Goal: Task Accomplishment & Management: Use online tool/utility

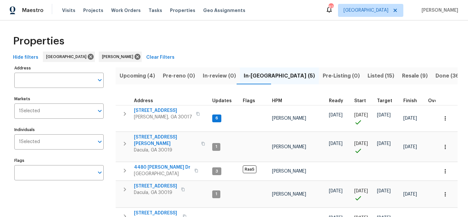
scroll to position [23, 0]
click at [136, 76] on span "Upcoming (4)" at bounding box center [136, 75] width 35 height 9
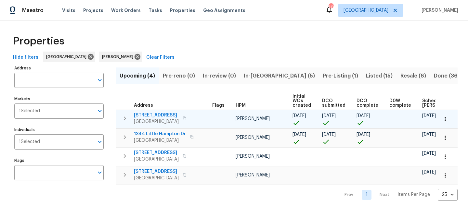
scroll to position [0, 71]
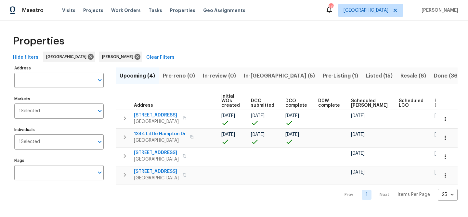
click at [256, 73] on span "In-reno (5)" at bounding box center [279, 75] width 71 height 9
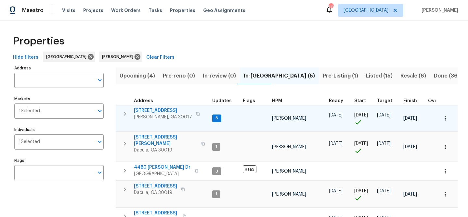
click at [161, 112] on span "2579 Middleton Way" at bounding box center [163, 110] width 58 height 6
click at [165, 109] on span "2579 Middleton Way" at bounding box center [163, 110] width 58 height 6
click at [164, 111] on span "2579 Middleton Way" at bounding box center [163, 110] width 58 height 6
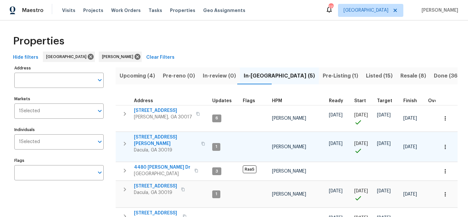
scroll to position [41, 0]
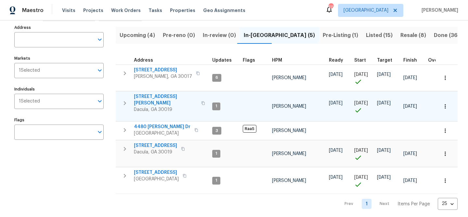
click at [162, 93] on td "3225 Mary Todd Ln Dacula, GA 30019" at bounding box center [163, 103] width 94 height 23
click at [161, 97] on span "3225 Mary Todd Ln" at bounding box center [165, 100] width 63 height 13
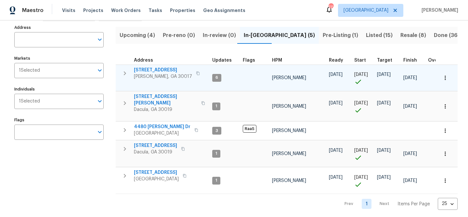
click at [163, 70] on span "2579 Middleton Way" at bounding box center [163, 70] width 58 height 6
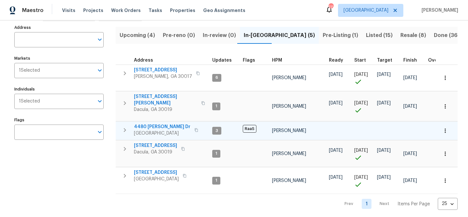
click at [159, 124] on span "4480 Joseph Dr" at bounding box center [162, 127] width 56 height 6
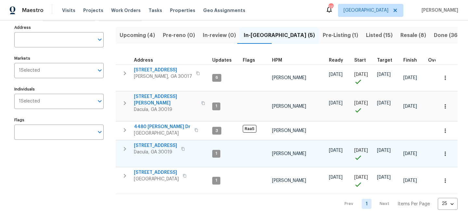
click at [153, 144] on span "2481 Merrion Park Ct" at bounding box center [155, 146] width 43 height 6
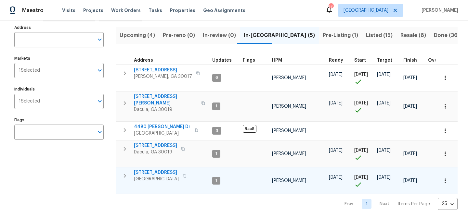
click at [150, 170] on span "983 Pike Forest Dr" at bounding box center [156, 172] width 45 height 6
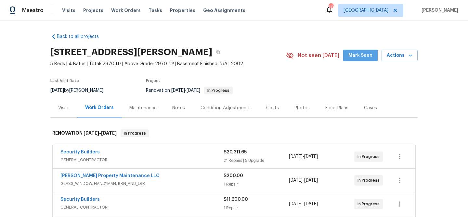
click at [357, 59] on button "Mark Seen" at bounding box center [360, 56] width 34 height 12
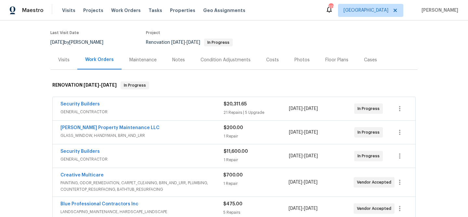
scroll to position [46, 0]
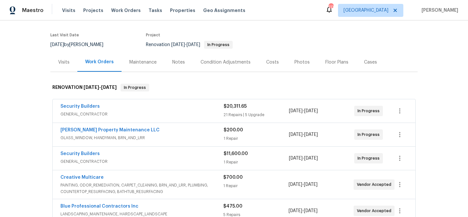
click at [181, 62] on div "Notes" at bounding box center [178, 62] width 13 height 6
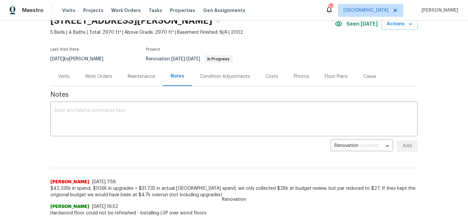
scroll to position [35, 0]
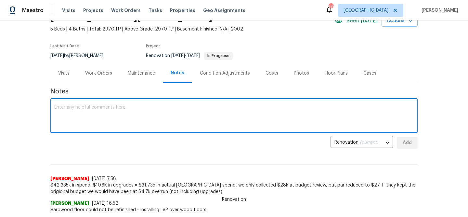
click at [137, 118] on textarea at bounding box center [233, 116] width 359 height 23
click at [133, 106] on textarea "Creative is scheduled for resurfacing Monday" at bounding box center [233, 116] width 359 height 23
click at [163, 107] on textarea "Creative is scheduled for resurfacing on Monday" at bounding box center [233, 116] width 359 height 23
type textarea "Creative is scheduled for resurfacing on Monday 9/29"
click at [406, 143] on span "Add" at bounding box center [407, 143] width 10 height 8
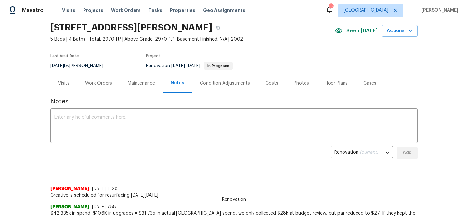
scroll to position [0, 0]
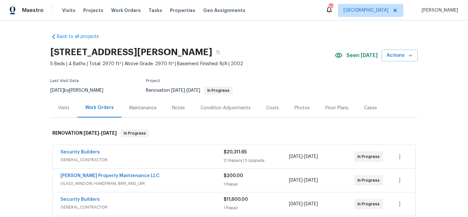
scroll to position [130, 0]
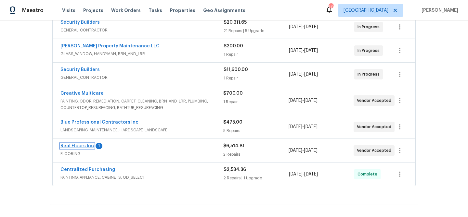
click at [85, 144] on link "Real Floors Inc" at bounding box center [76, 146] width 33 height 5
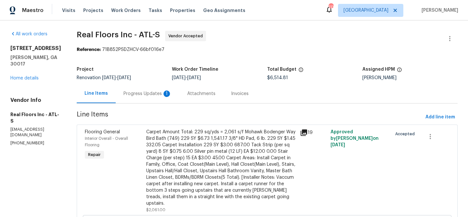
click at [195, 95] on div "Attachments" at bounding box center [201, 94] width 28 height 6
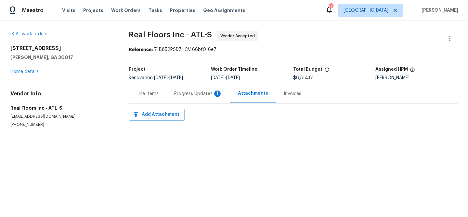
click at [195, 95] on div "Progress Updates 1" at bounding box center [198, 94] width 48 height 6
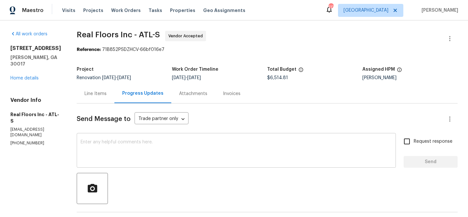
click at [120, 141] on textarea at bounding box center [236, 151] width 311 height 23
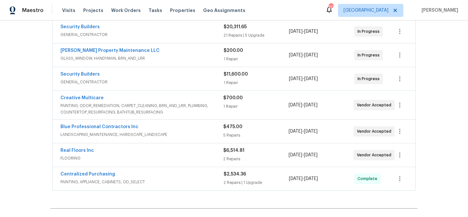
scroll to position [128, 0]
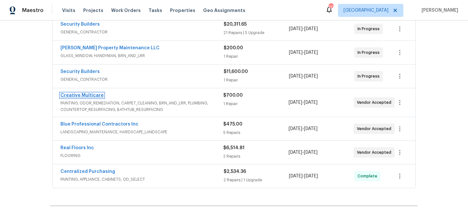
click at [88, 94] on link "Creative Multicare" at bounding box center [81, 95] width 43 height 5
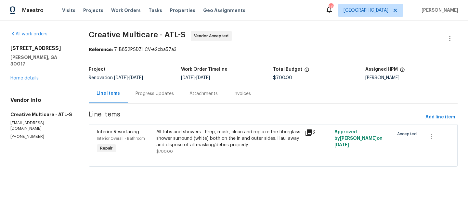
click at [156, 94] on div "Progress Updates" at bounding box center [154, 94] width 38 height 6
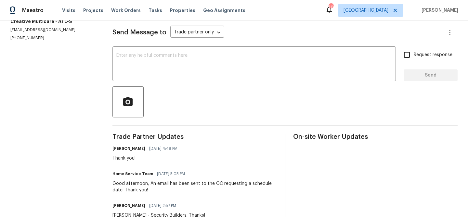
scroll to position [91, 0]
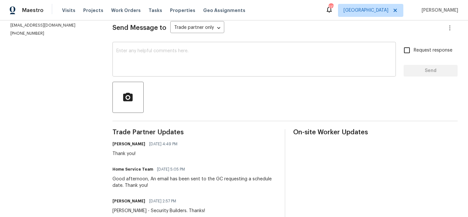
click at [168, 64] on textarea at bounding box center [253, 60] width 275 height 23
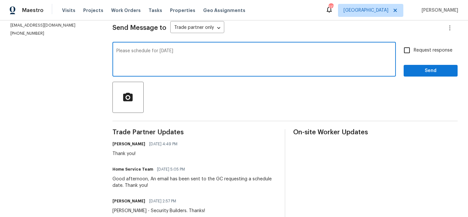
type textarea "Please schedule for Monday 9/29"
click at [439, 71] on span "Send" at bounding box center [430, 71] width 44 height 8
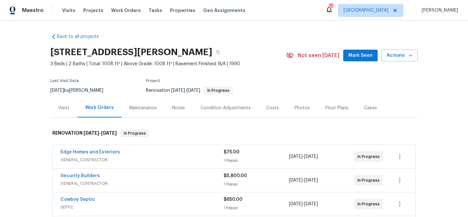
click at [355, 55] on span "Mark Seen" at bounding box center [360, 56] width 24 height 8
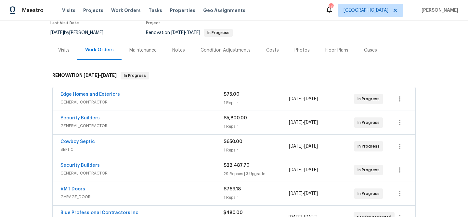
scroll to position [58, 0]
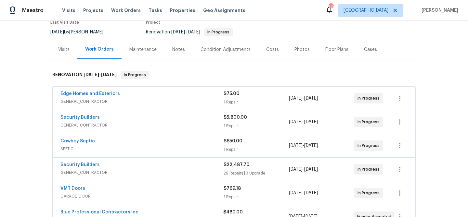
click at [179, 47] on div "Notes" at bounding box center [178, 49] width 13 height 6
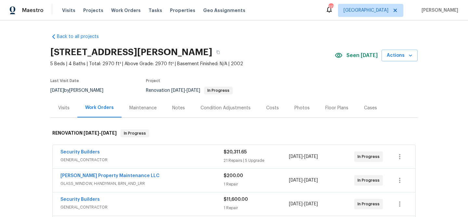
click at [175, 108] on div "Notes" at bounding box center [178, 108] width 13 height 6
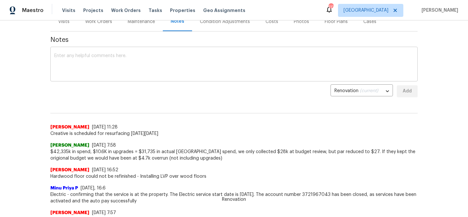
scroll to position [89, 0]
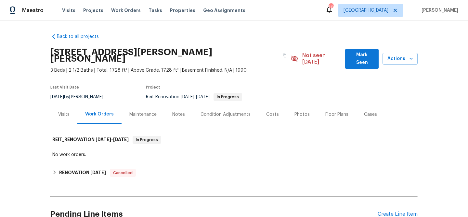
click at [352, 55] on span "Mark Seen" at bounding box center [361, 59] width 23 height 16
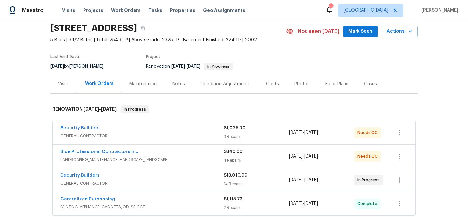
scroll to position [26, 0]
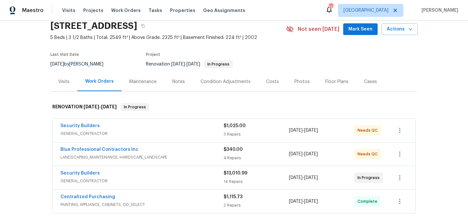
click at [157, 136] on span "GENERAL_CONTRACTOR" at bounding box center [141, 134] width 163 height 6
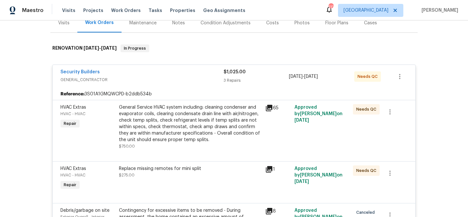
scroll to position [86, 0]
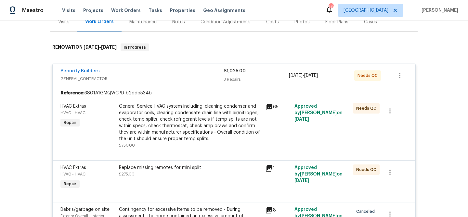
click at [183, 120] on div "General Service HVAC system including: cleaning condenser and evaporator coils,…" at bounding box center [190, 122] width 142 height 39
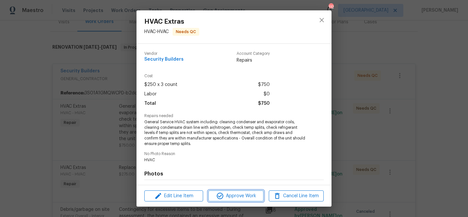
click at [230, 192] on span "Approve Work" at bounding box center [235, 196] width 51 height 8
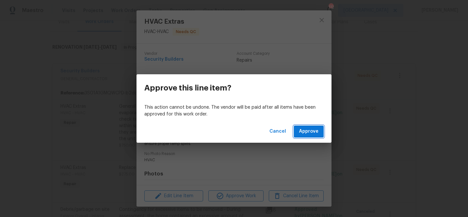
click at [312, 134] on span "Approve" at bounding box center [308, 132] width 19 height 8
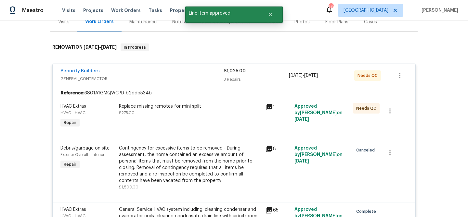
click at [214, 121] on div "Replace missing remotes for mini split $275.00" at bounding box center [190, 116] width 146 height 30
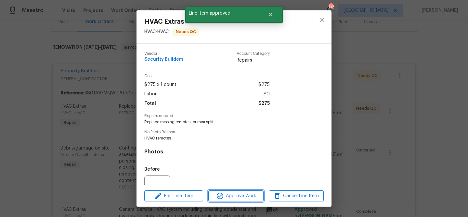
click at [232, 194] on span "Approve Work" at bounding box center [235, 196] width 51 height 8
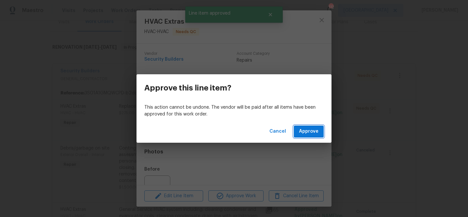
click at [313, 129] on span "Approve" at bounding box center [308, 132] width 19 height 8
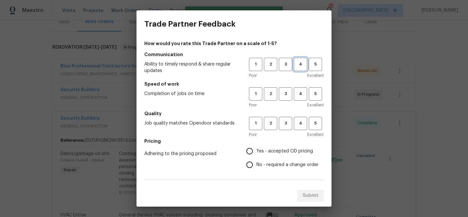
click at [301, 62] on span "4" at bounding box center [300, 64] width 12 height 7
click at [301, 88] on button "4" at bounding box center [300, 93] width 13 height 13
click at [300, 118] on button "4" at bounding box center [300, 123] width 13 height 13
click at [281, 145] on label "Yes - accepted OD pricing" at bounding box center [281, 151] width 76 height 14
click at [256, 145] on input "Yes - accepted OD pricing" at bounding box center [250, 151] width 14 height 14
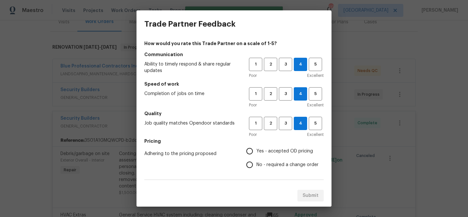
radio input "true"
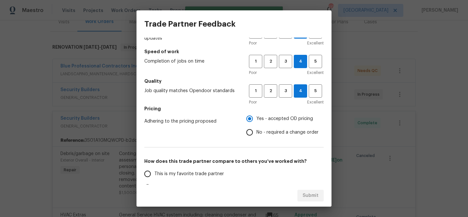
scroll to position [104, 0]
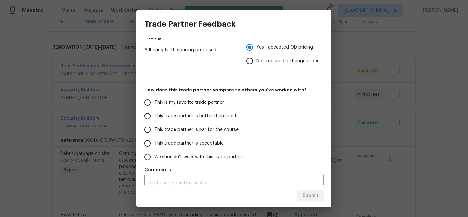
click at [224, 119] on span "This trade partner is better than most" at bounding box center [195, 116] width 82 height 7
click at [154, 119] on input "This trade partner is better than most" at bounding box center [148, 116] width 14 height 14
click at [314, 200] on button "Submit" at bounding box center [310, 196] width 26 height 12
radio input "true"
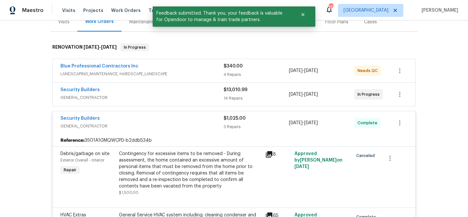
click at [142, 117] on div "Security Builders" at bounding box center [141, 119] width 163 height 8
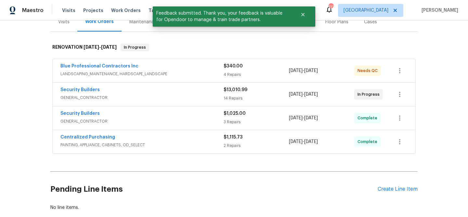
click at [162, 68] on div "Blue Professional Contractors Inc" at bounding box center [141, 67] width 163 height 8
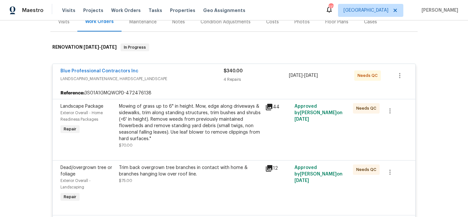
click at [220, 129] on div "Mowing of grass up to 6" in height. Mow, edge along driveways & sidewalks, trim…" at bounding box center [190, 122] width 142 height 39
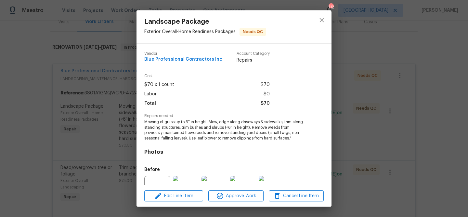
scroll to position [66, 0]
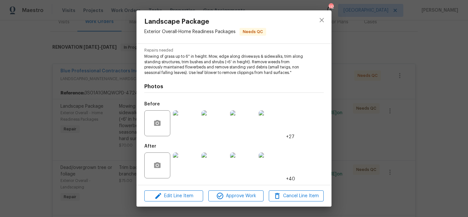
click at [189, 168] on img at bounding box center [186, 166] width 26 height 26
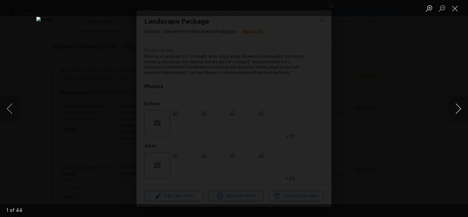
click at [456, 109] on button "Next image" at bounding box center [457, 109] width 19 height 26
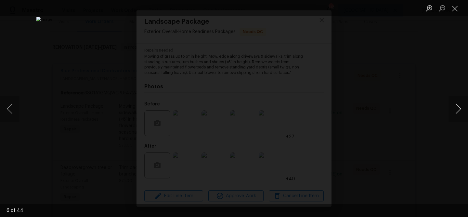
click at [456, 109] on button "Next image" at bounding box center [457, 109] width 19 height 26
click at [458, 7] on button "Close lightbox" at bounding box center [454, 8] width 13 height 11
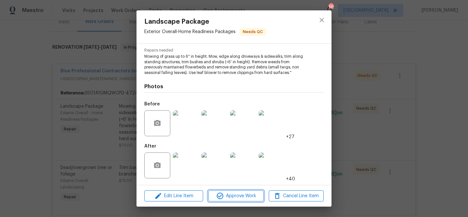
click at [243, 201] on button "Approve Work" at bounding box center [235, 196] width 55 height 11
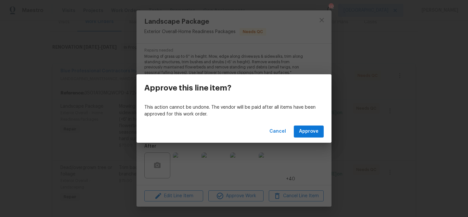
click at [298, 139] on div "Cancel Approve" at bounding box center [233, 131] width 195 height 22
click at [298, 138] on div "Cancel Approve" at bounding box center [233, 131] width 195 height 22
click at [303, 130] on span "Approve" at bounding box center [308, 132] width 19 height 8
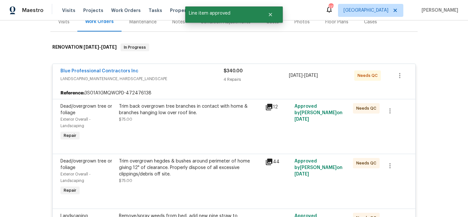
click at [235, 131] on div "Trim back overgrown tree branches in contact with home & branches hanging low o…" at bounding box center [190, 122] width 146 height 43
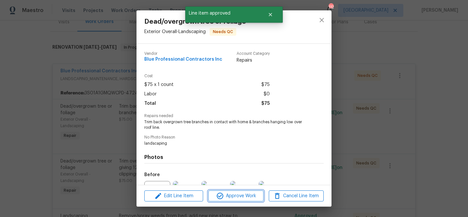
click at [223, 201] on button "Approve Work" at bounding box center [235, 196] width 55 height 11
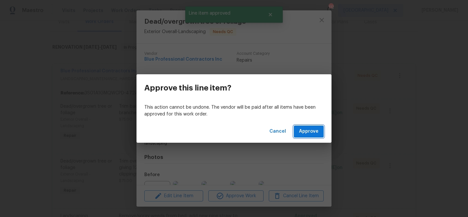
click at [305, 127] on button "Approve" at bounding box center [309, 132] width 30 height 12
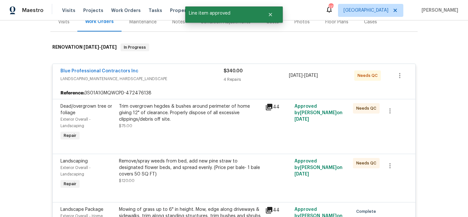
click at [230, 126] on div "Trim overgrown hegdes & bushes around perimeter of home giving 12" of clearance…" at bounding box center [190, 116] width 142 height 26
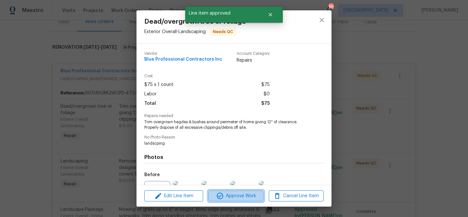
click at [231, 191] on button "Approve Work" at bounding box center [235, 196] width 55 height 11
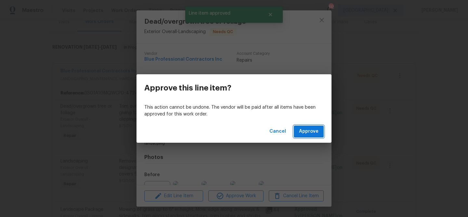
click at [308, 130] on span "Approve" at bounding box center [308, 132] width 19 height 8
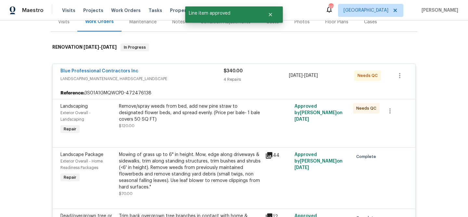
click at [217, 118] on div "Remove/spray weeds from bed, add new pine straw to designated flower beds, and …" at bounding box center [190, 112] width 142 height 19
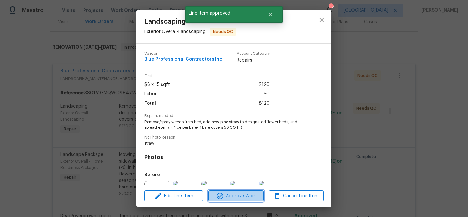
click at [231, 197] on span "Approve Work" at bounding box center [235, 196] width 51 height 8
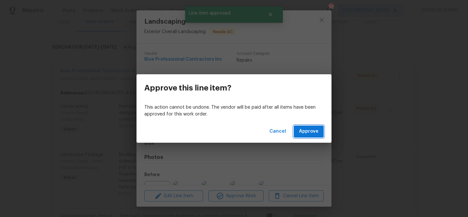
click at [309, 127] on button "Approve" at bounding box center [309, 132] width 30 height 12
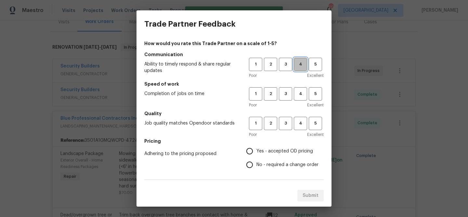
click at [300, 64] on span "4" at bounding box center [300, 64] width 12 height 7
click at [300, 92] on span "4" at bounding box center [300, 93] width 12 height 7
click at [300, 125] on span "4" at bounding box center [300, 123] width 12 height 7
click at [249, 146] on input "Yes - accepted OD pricing" at bounding box center [250, 151] width 14 height 14
radio input "true"
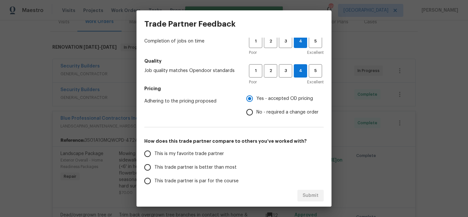
scroll to position [64, 0]
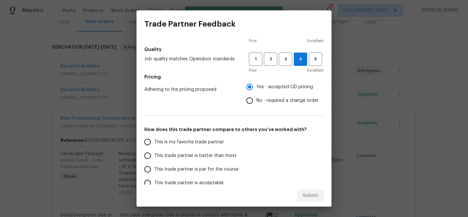
click at [203, 158] on span "This trade partner is better than most" at bounding box center [195, 156] width 82 height 7
click at [154, 158] on input "This trade partner is better than most" at bounding box center [148, 156] width 14 height 14
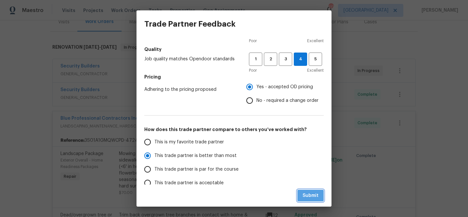
click at [309, 195] on span "Submit" at bounding box center [310, 196] width 16 height 8
radio input "true"
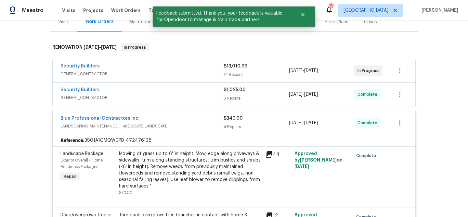
click at [186, 117] on div "Blue Professional Contractors Inc" at bounding box center [141, 119] width 163 height 8
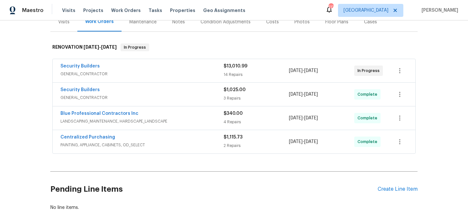
click at [180, 21] on div "Notes" at bounding box center [178, 22] width 13 height 6
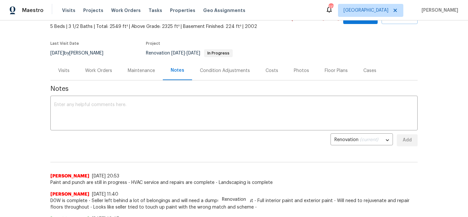
scroll to position [50, 0]
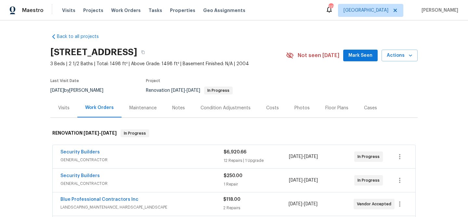
click at [357, 59] on button "Mark Seen" at bounding box center [360, 56] width 34 height 12
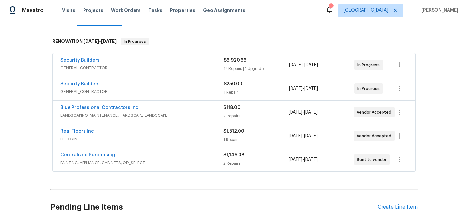
scroll to position [94, 0]
